Goal: Information Seeking & Learning: Learn about a topic

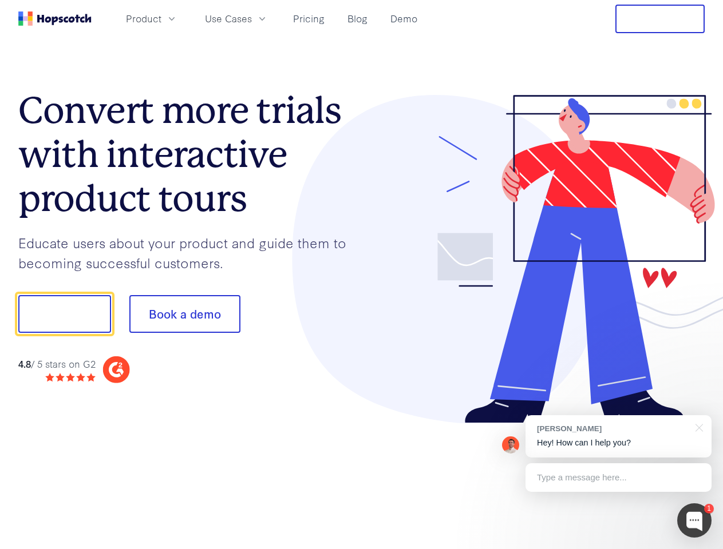
click at [362, 275] on div at bounding box center [533, 259] width 343 height 329
click at [161, 18] on span "Product" at bounding box center [143, 18] width 35 height 14
click at [252, 18] on span "Use Cases" at bounding box center [228, 18] width 47 height 14
click at [660, 19] on button "Free Trial" at bounding box center [659, 19] width 89 height 29
click at [64, 314] on button "Show me!" at bounding box center [64, 314] width 93 height 38
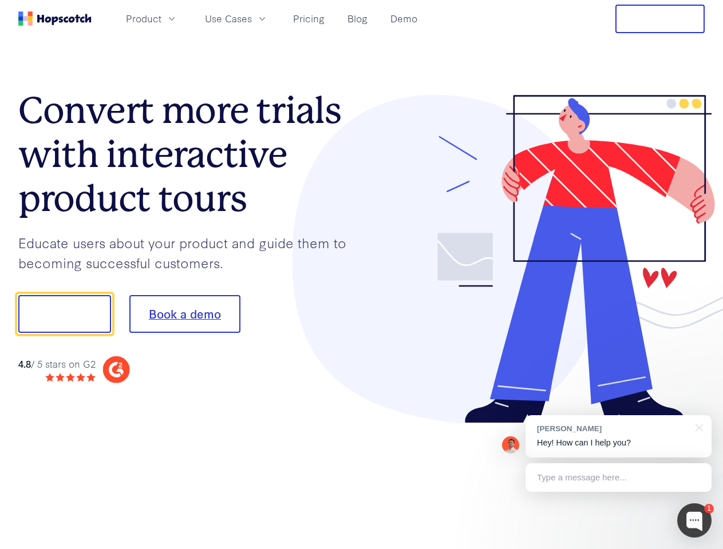
click at [184, 314] on button "Book a demo" at bounding box center [184, 314] width 111 height 38
click at [694, 521] on div at bounding box center [694, 521] width 34 height 34
click at [618, 437] on div "[PERSON_NAME] Hey! How can I help you?" at bounding box center [618, 436] width 186 height 42
click at [697, 549] on div "1 [PERSON_NAME] Hey! How can I help you? Type a message here... Free live chat …" at bounding box center [361, 549] width 723 height 0
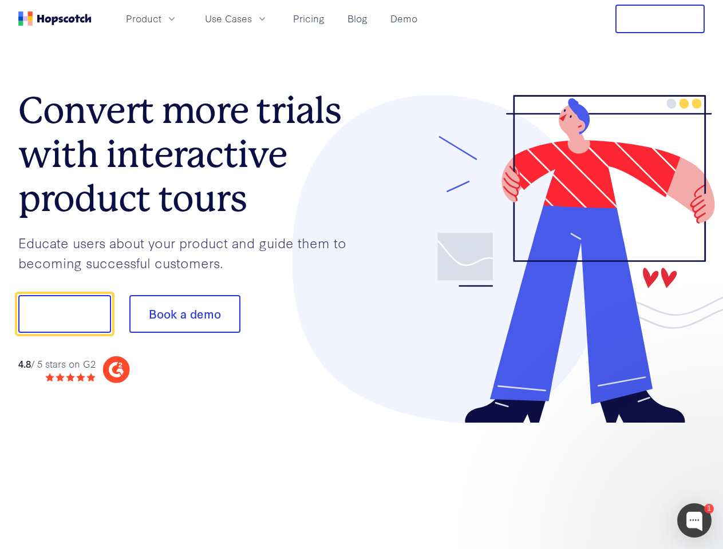
click at [618, 478] on div at bounding box center [604, 389] width 215 height 228
